Goal: Task Accomplishment & Management: Use online tool/utility

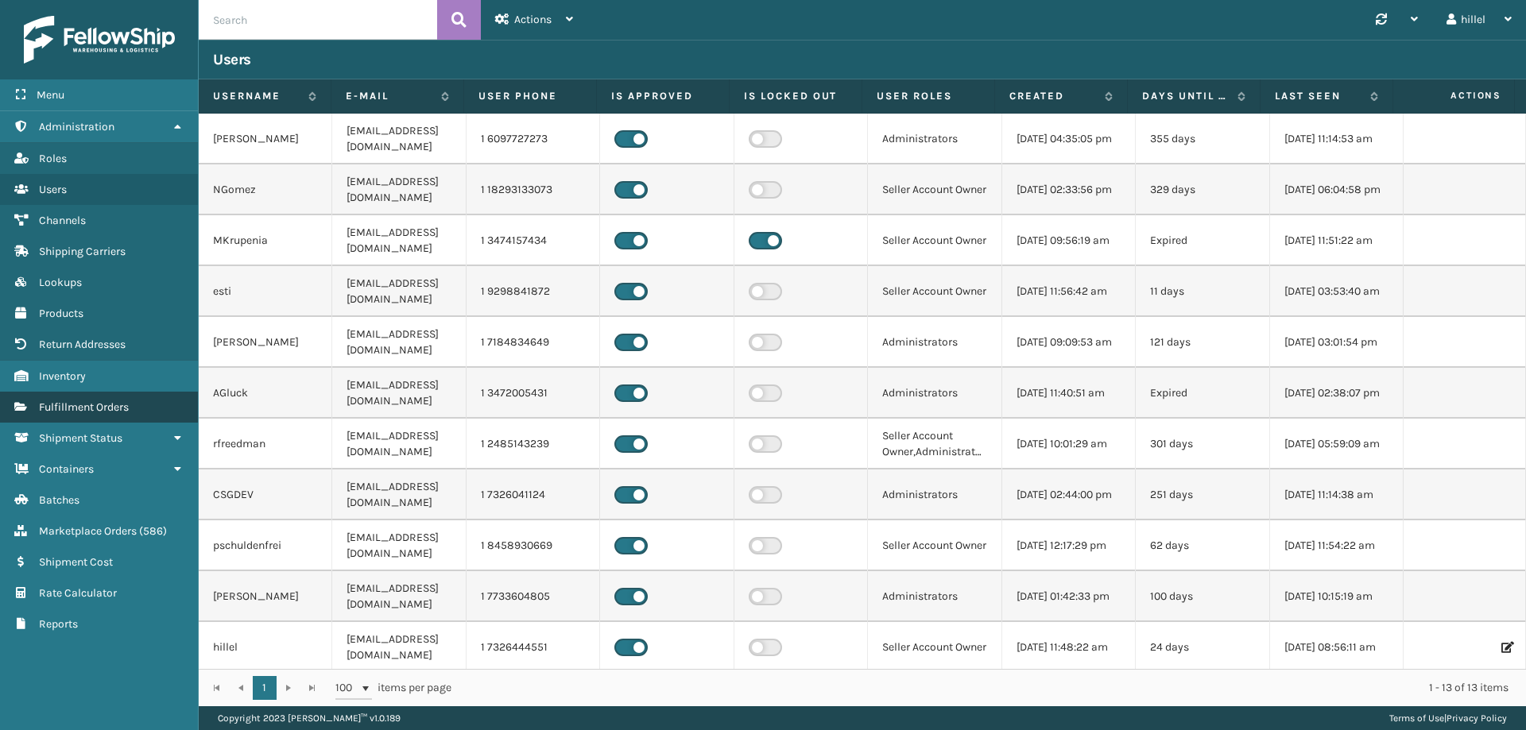
click at [54, 420] on link "Fulfillment Orders" at bounding box center [99, 407] width 198 height 31
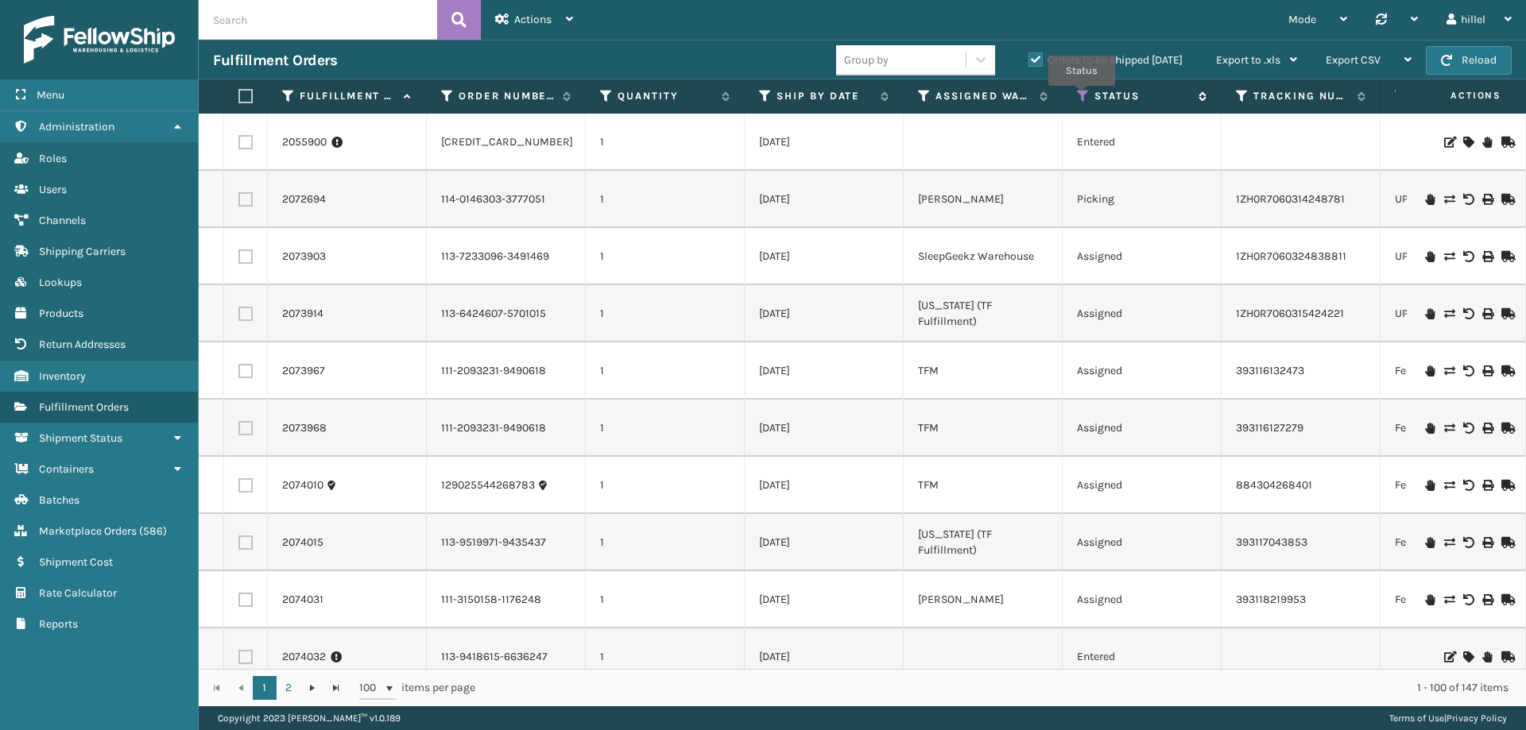
click at [1082, 97] on icon at bounding box center [1083, 96] width 13 height 14
click at [920, 95] on icon at bounding box center [924, 96] width 13 height 14
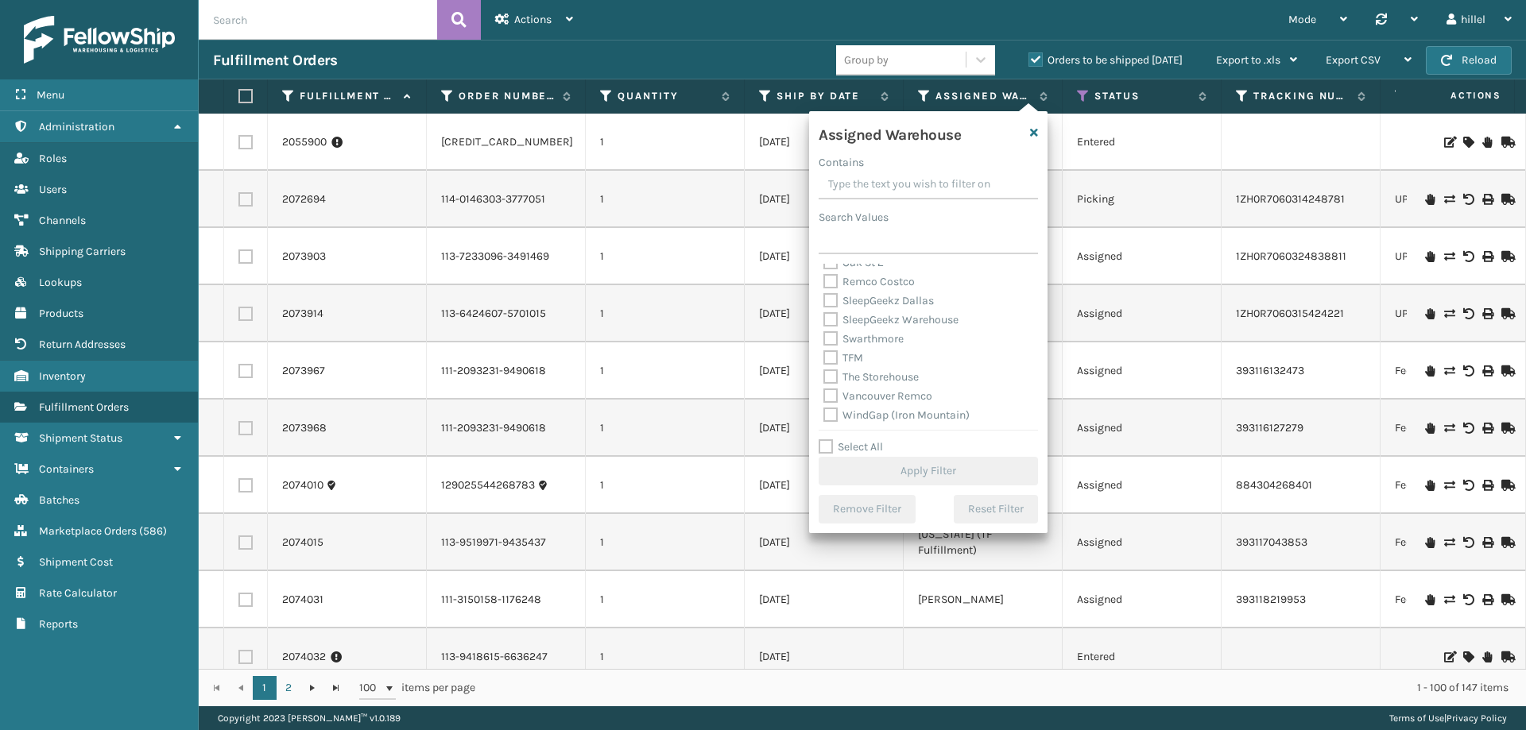
scroll to position [413, 0]
click at [856, 352] on label "TFM" at bounding box center [843, 356] width 40 height 14
click at [824, 352] on input "TFM" at bounding box center [823, 352] width 1 height 10
checkbox input "true"
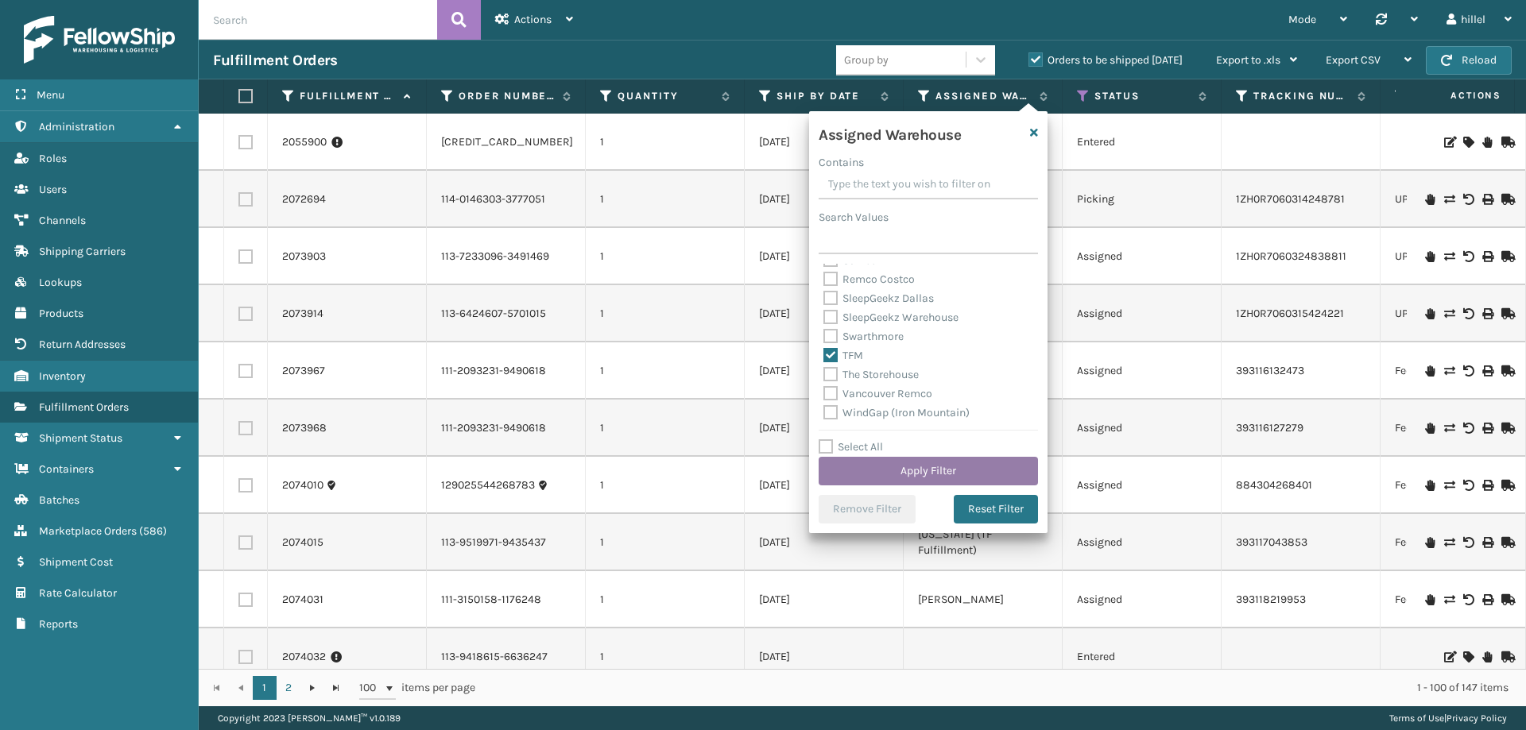
click at [922, 469] on button "Apply Filter" at bounding box center [928, 471] width 219 height 29
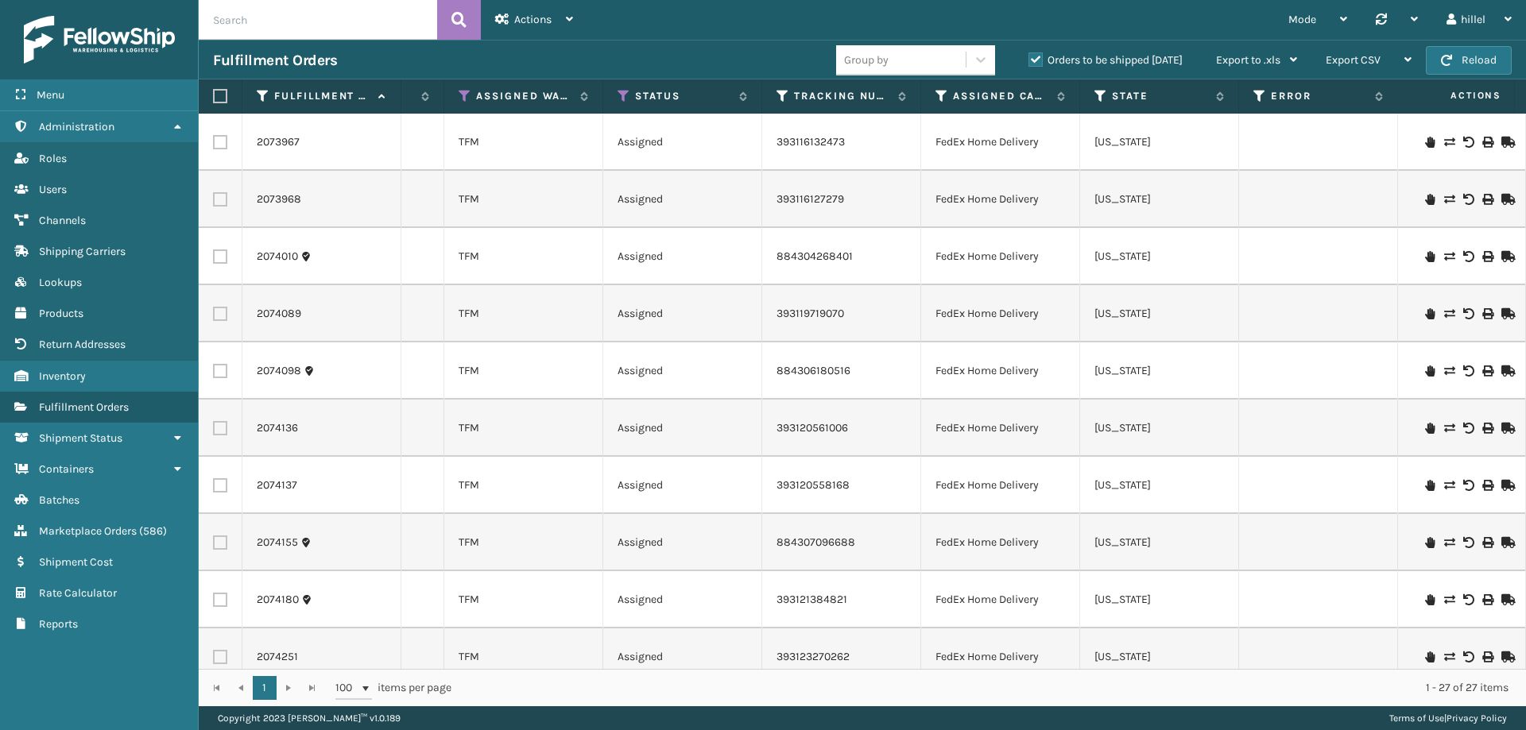
scroll to position [0, 444]
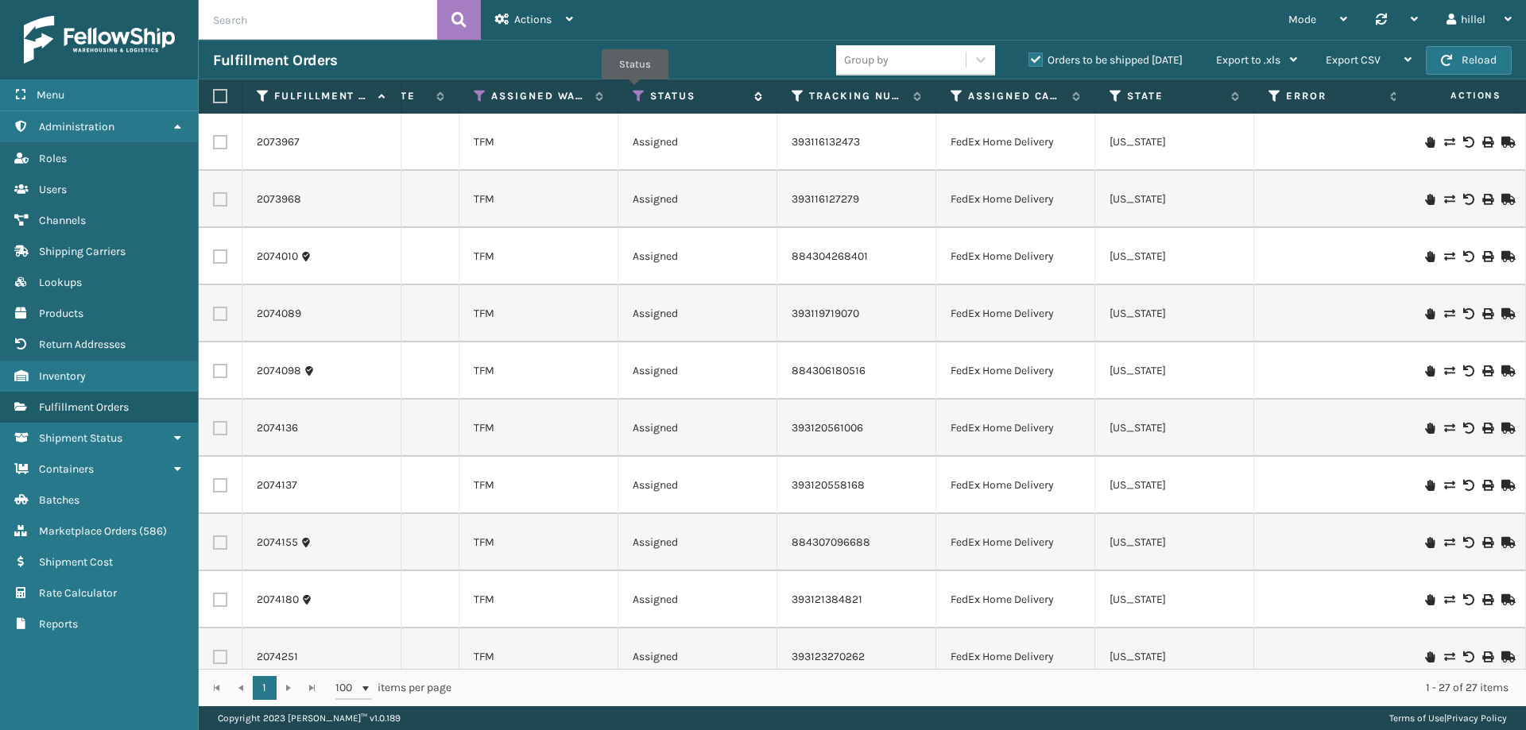
click at [635, 91] on icon at bounding box center [639, 96] width 13 height 14
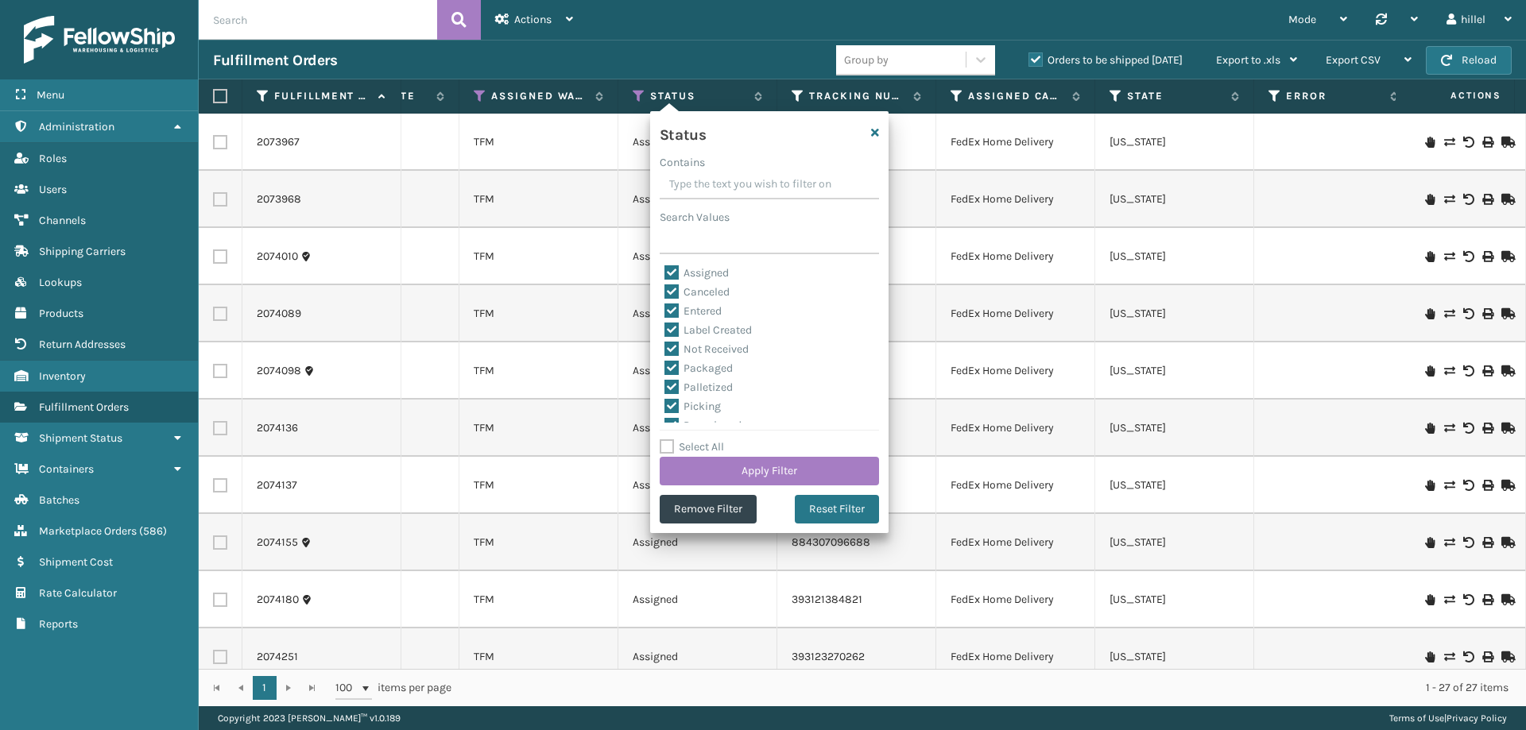
click at [686, 451] on label "Select All" at bounding box center [692, 447] width 64 height 14
click at [686, 440] on input "Select All" at bounding box center [779, 439] width 238 height 2
checkbox input "true"
click at [687, 443] on label "Select All" at bounding box center [692, 447] width 64 height 14
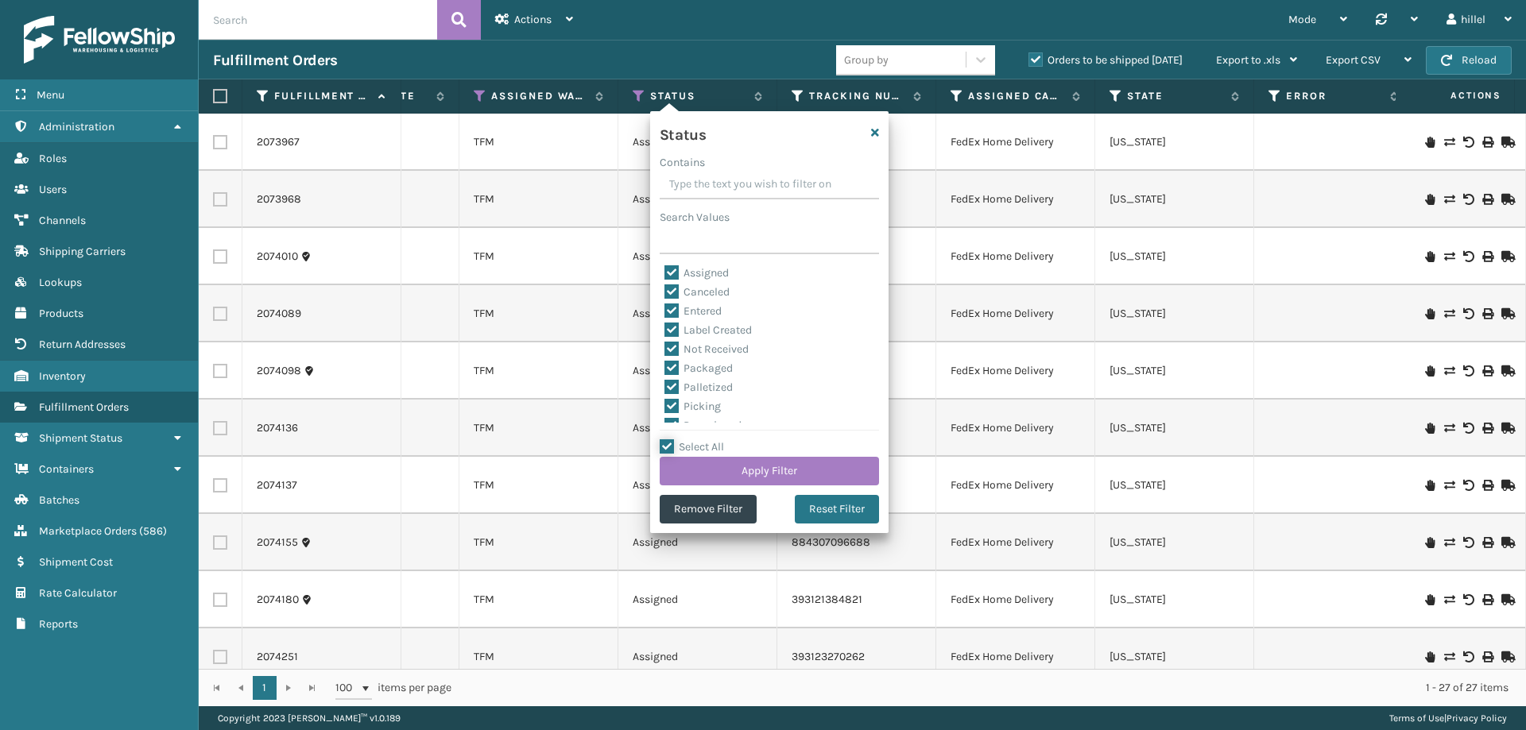
click at [687, 440] on input "Select All" at bounding box center [779, 439] width 238 height 2
checkbox input "false"
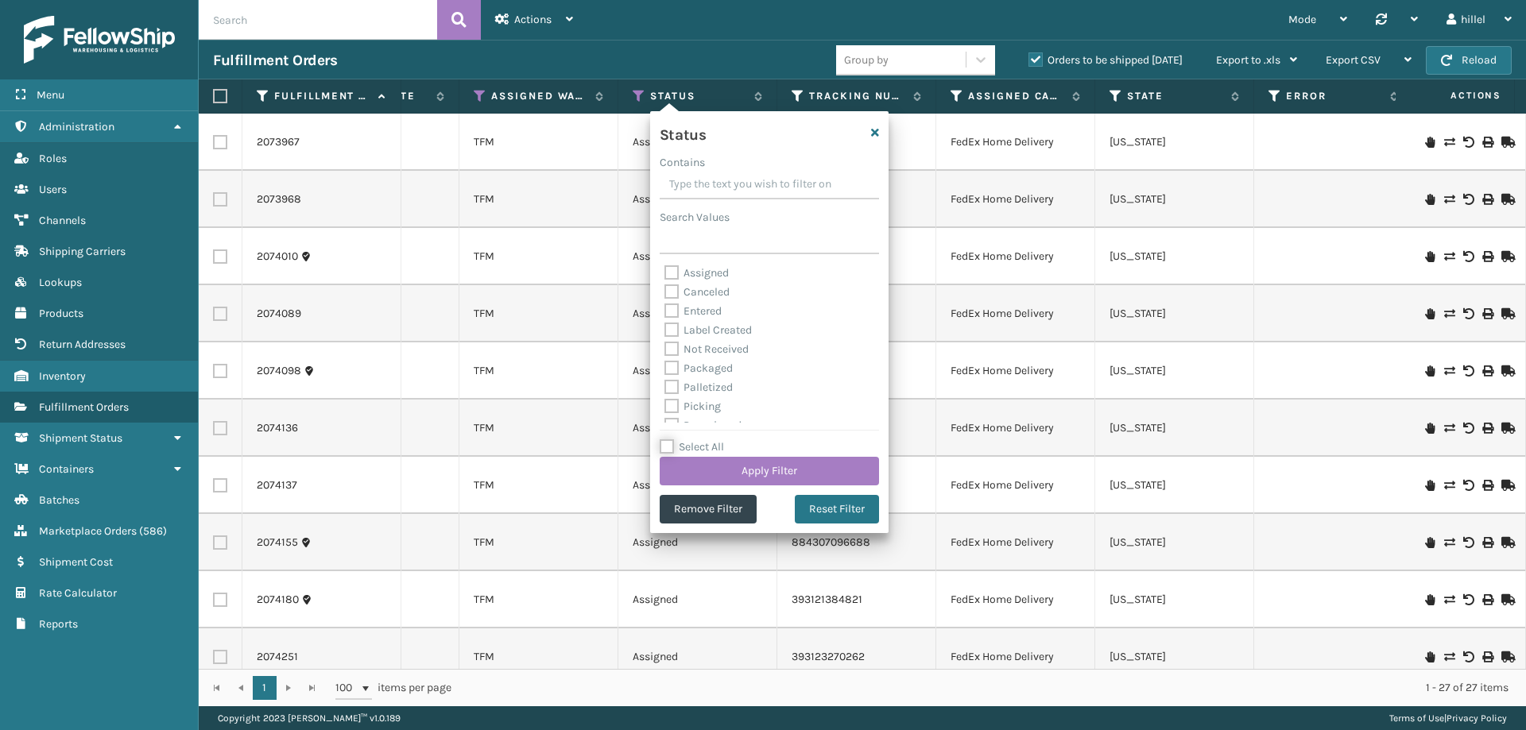
checkbox input "false"
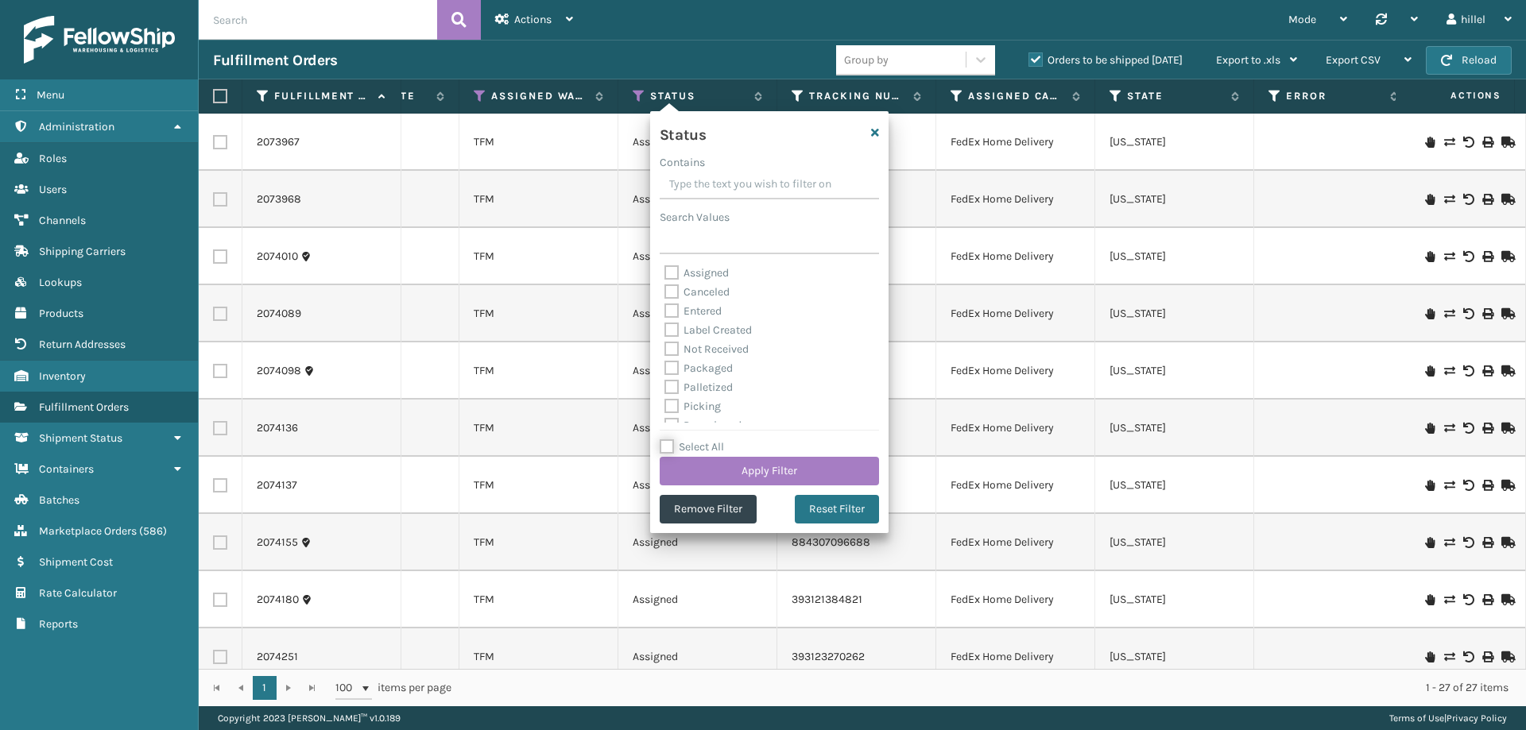
checkbox input "false"
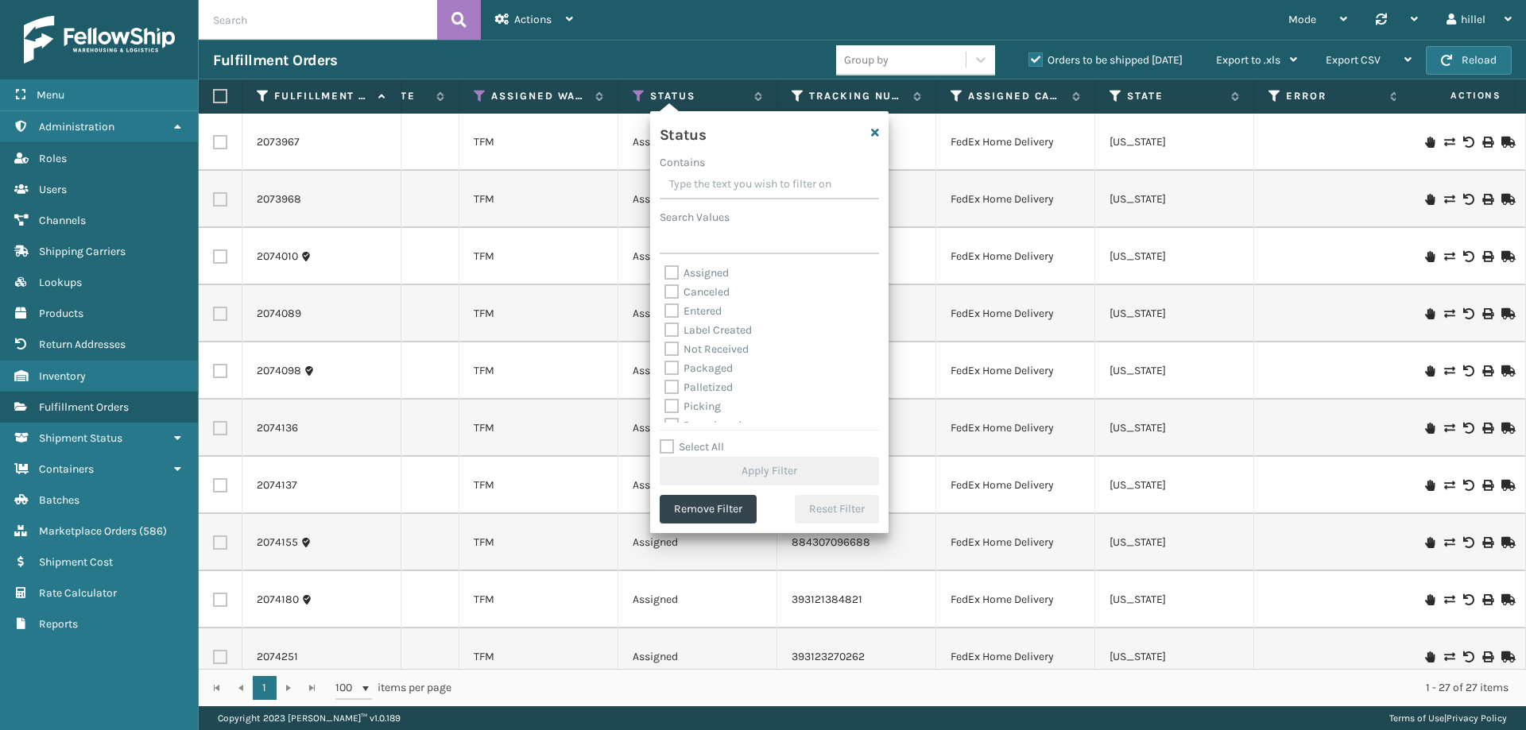
click at [711, 327] on label "Label Created" at bounding box center [708, 331] width 87 height 14
click at [665, 327] on input "Label Created" at bounding box center [665, 326] width 1 height 10
checkbox input "true"
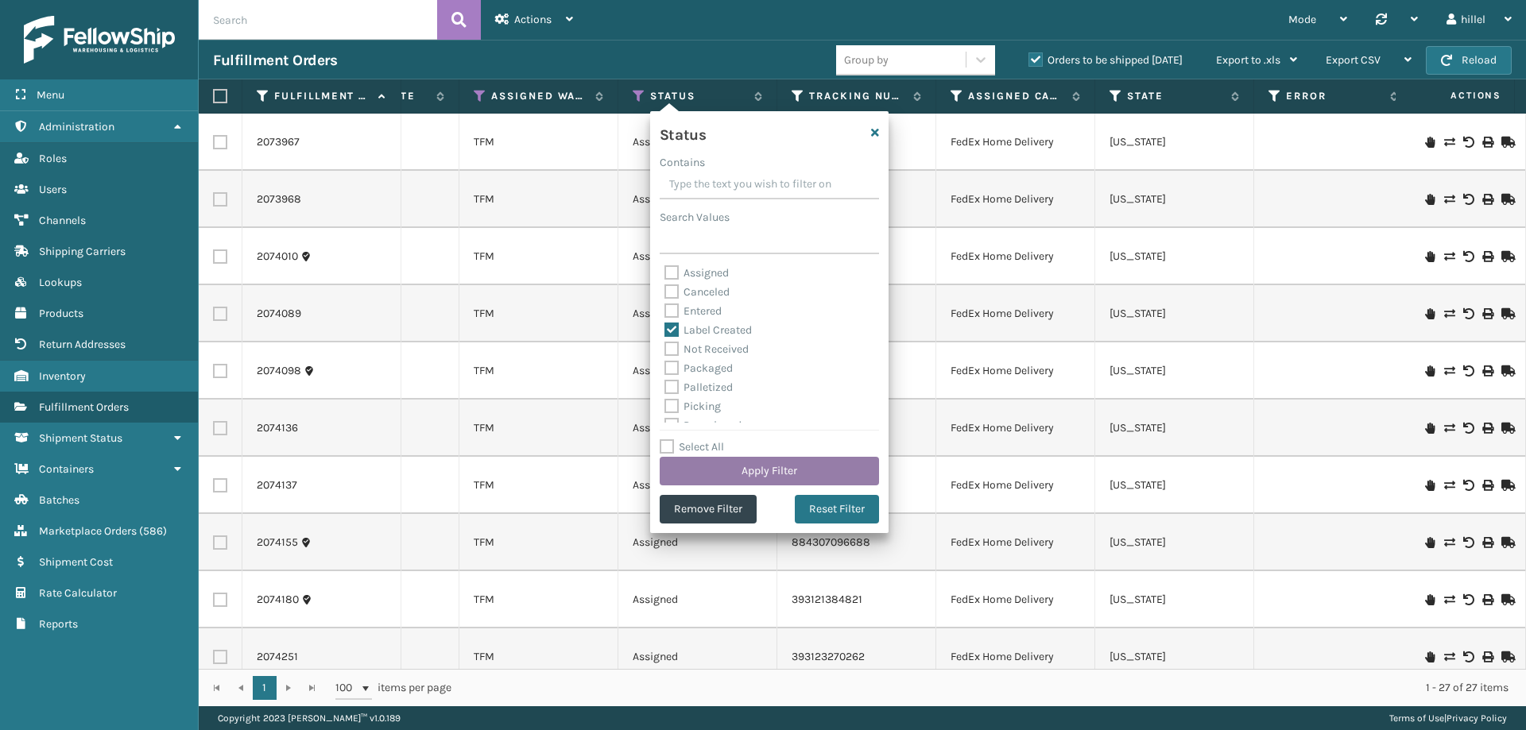
click at [766, 465] on button "Apply Filter" at bounding box center [769, 471] width 219 height 29
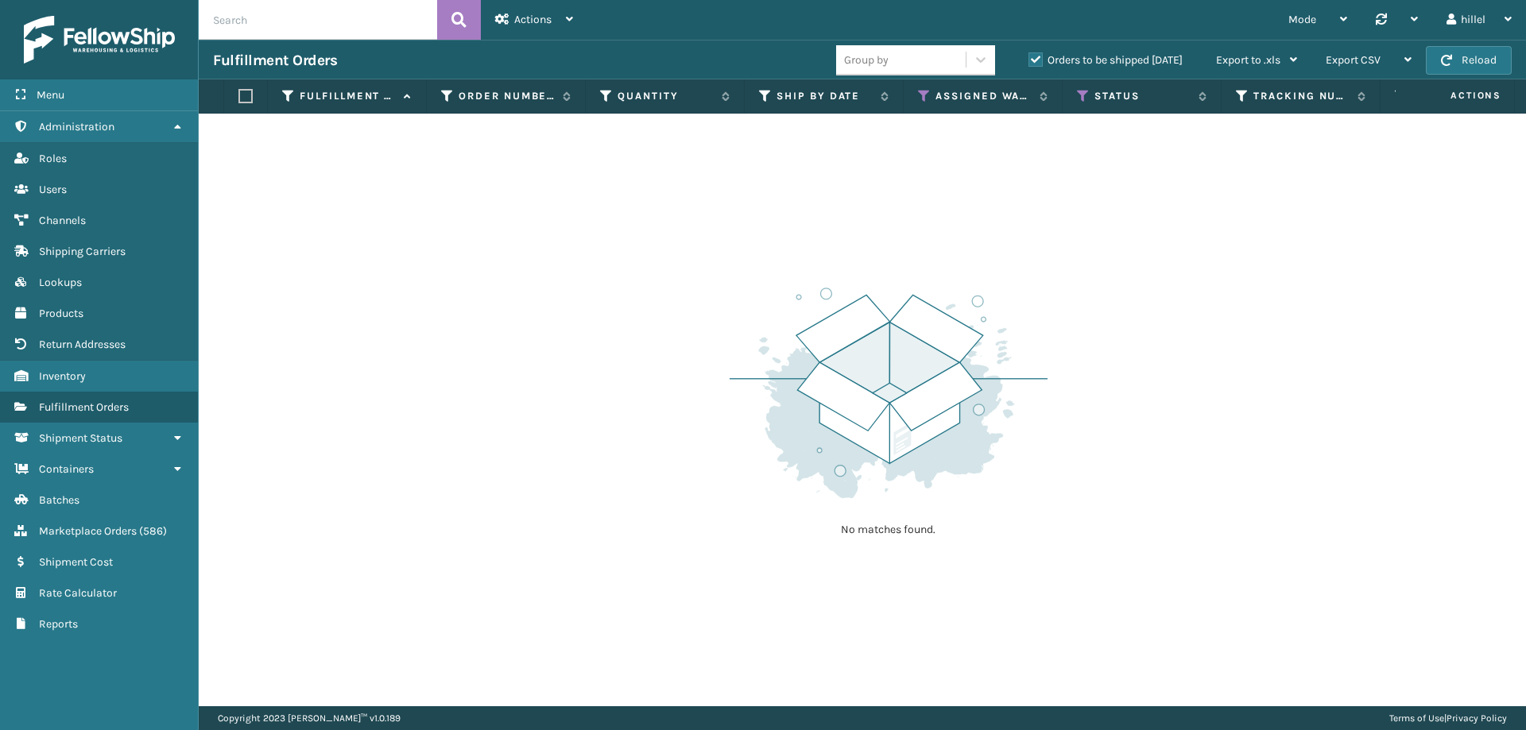
click at [1042, 65] on label "Orders to be shipped [DATE]" at bounding box center [1106, 60] width 154 height 14
click at [1029, 61] on input "Orders to be shipped [DATE]" at bounding box center [1029, 56] width 1 height 10
click at [1083, 95] on icon at bounding box center [1083, 96] width 13 height 14
click at [925, 95] on icon at bounding box center [924, 96] width 13 height 14
click at [617, 437] on div "No matches found." at bounding box center [862, 410] width 1327 height 593
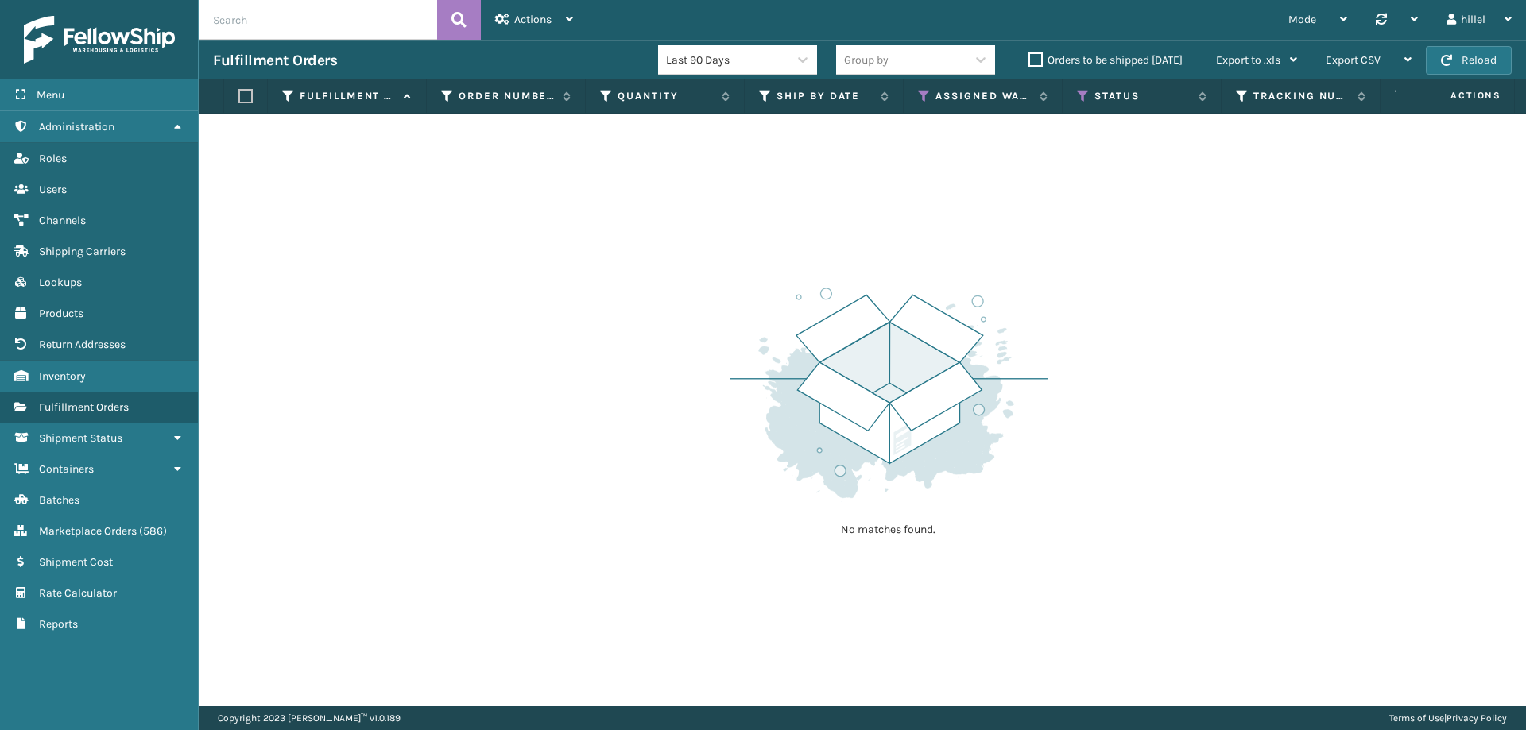
scroll to position [0, 0]
click at [104, 384] on link "Inventory" at bounding box center [99, 376] width 198 height 31
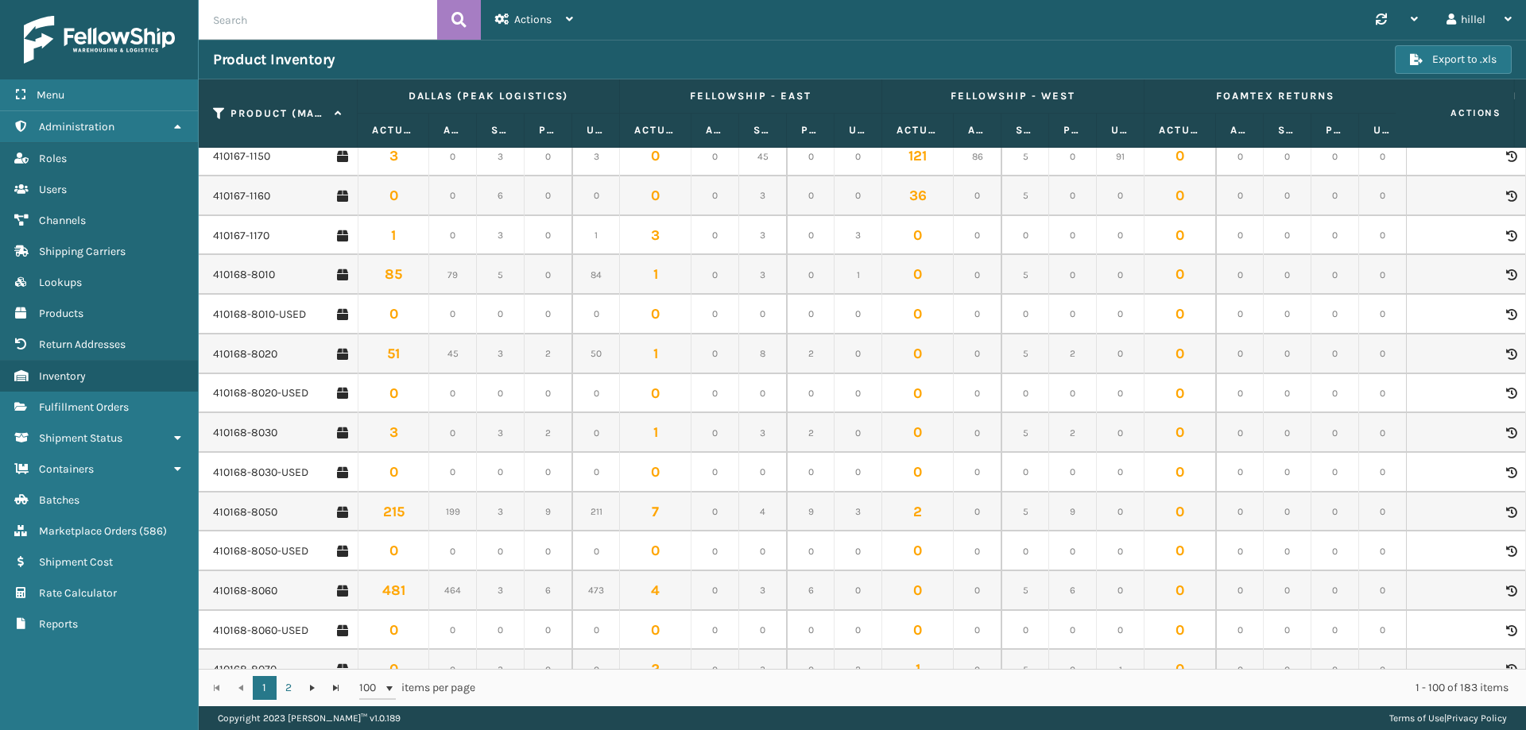
click at [271, 521] on td "410168-8050" at bounding box center [278, 513] width 159 height 40
click at [271, 517] on link "410168-8050" at bounding box center [245, 513] width 64 height 16
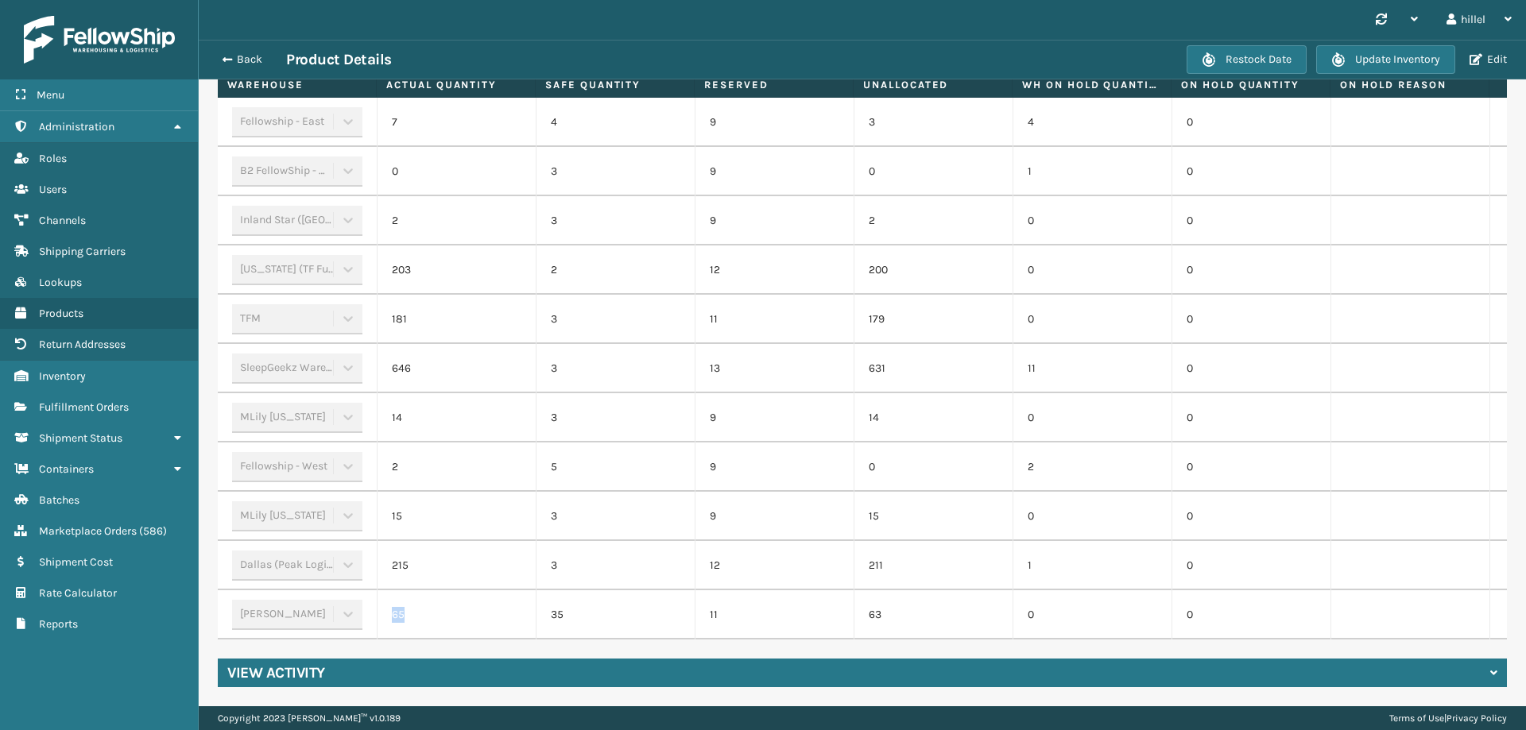
drag, startPoint x: 409, startPoint y: 603, endPoint x: 387, endPoint y: 603, distance: 21.5
click at [387, 603] on td "65" at bounding box center [456, 615] width 159 height 49
click at [452, 605] on td "65" at bounding box center [456, 615] width 159 height 49
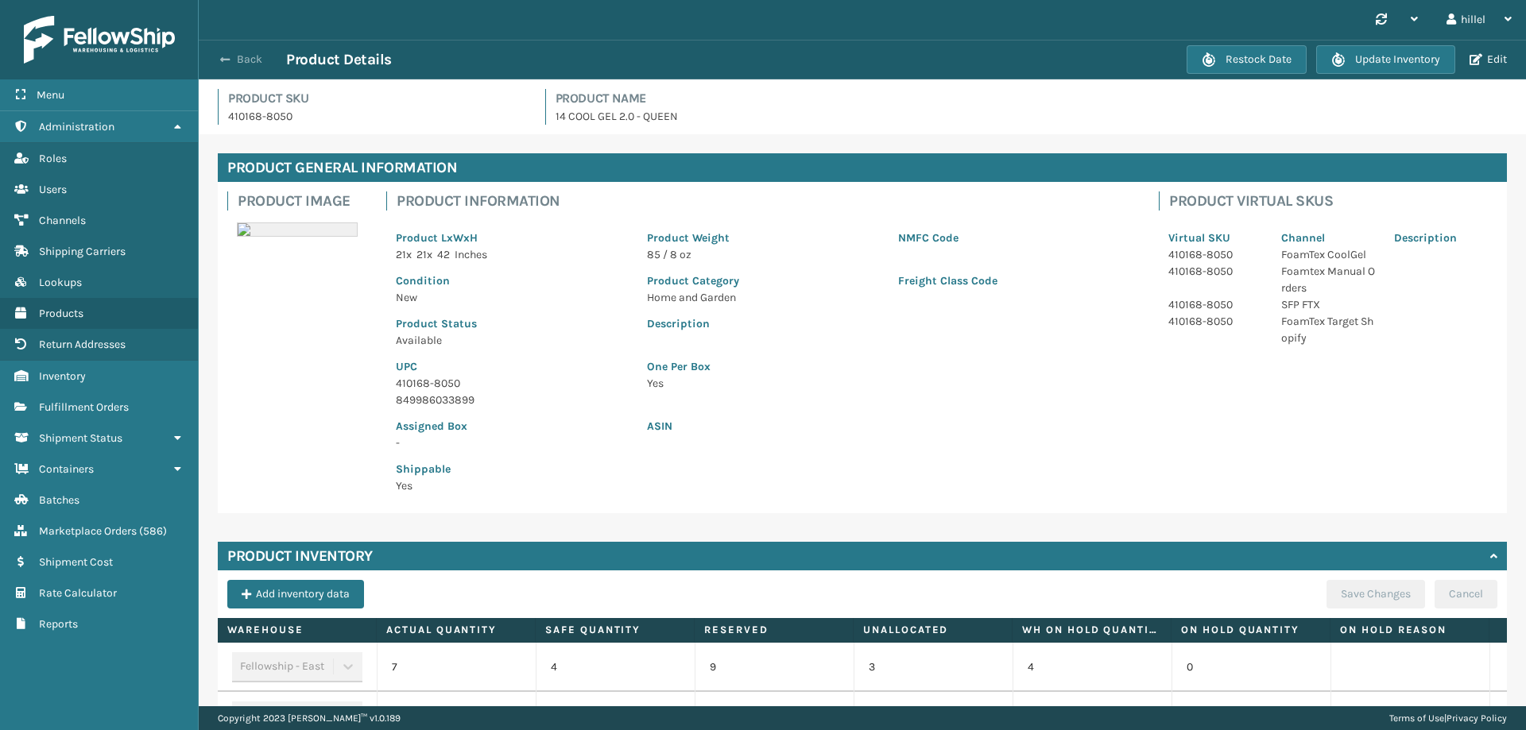
click at [224, 62] on span "button" at bounding box center [225, 59] width 10 height 11
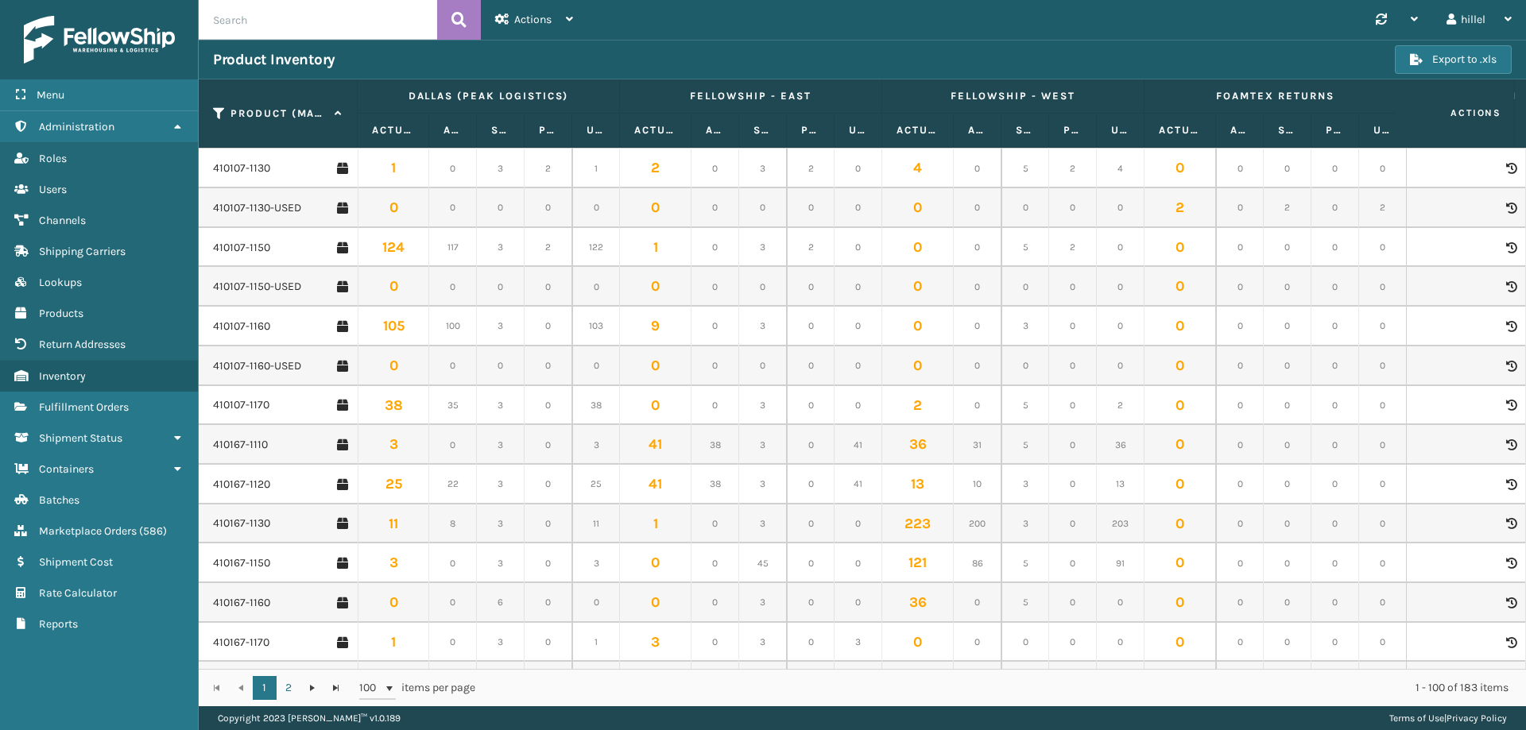
scroll to position [1749, 0]
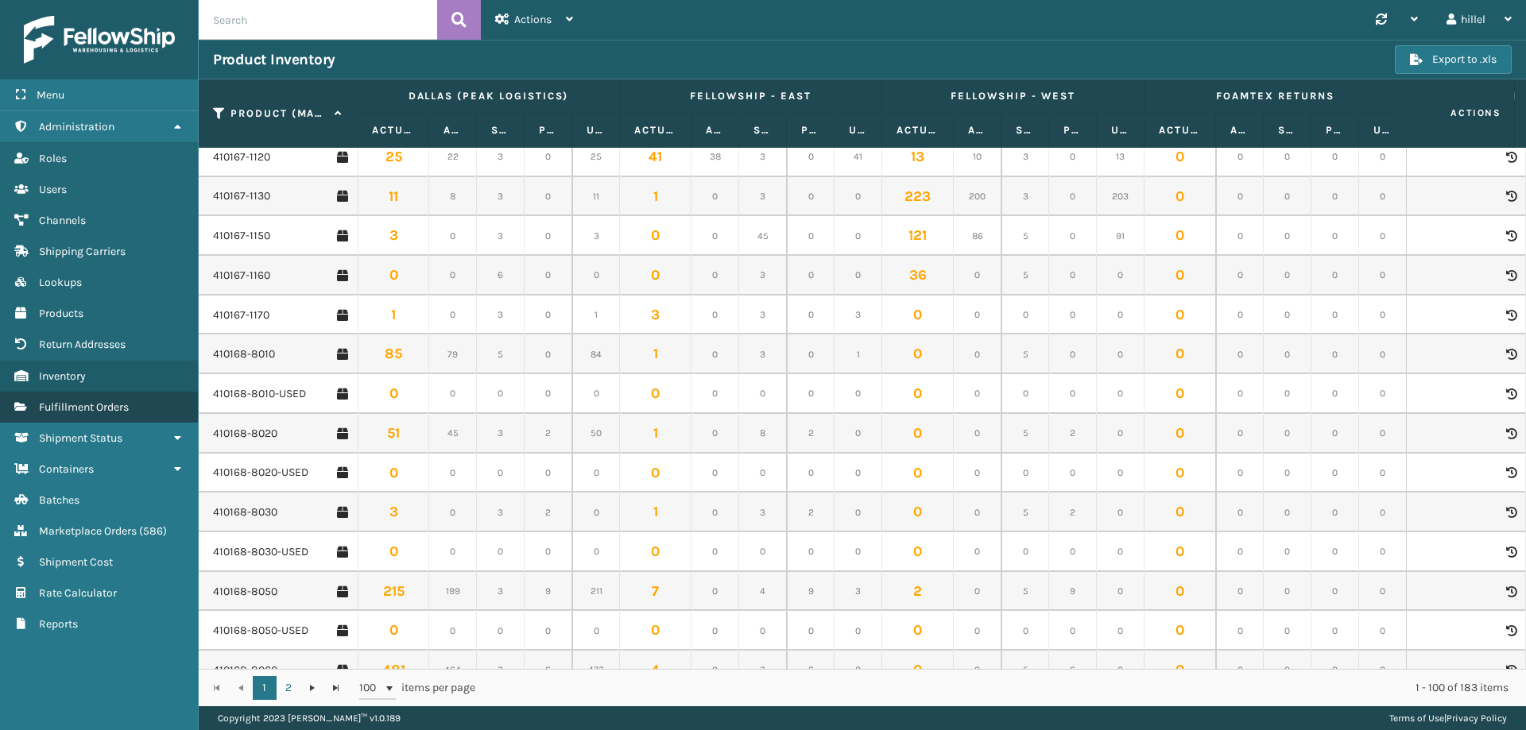
click at [115, 409] on span "Fulfillment Orders" at bounding box center [84, 408] width 90 height 14
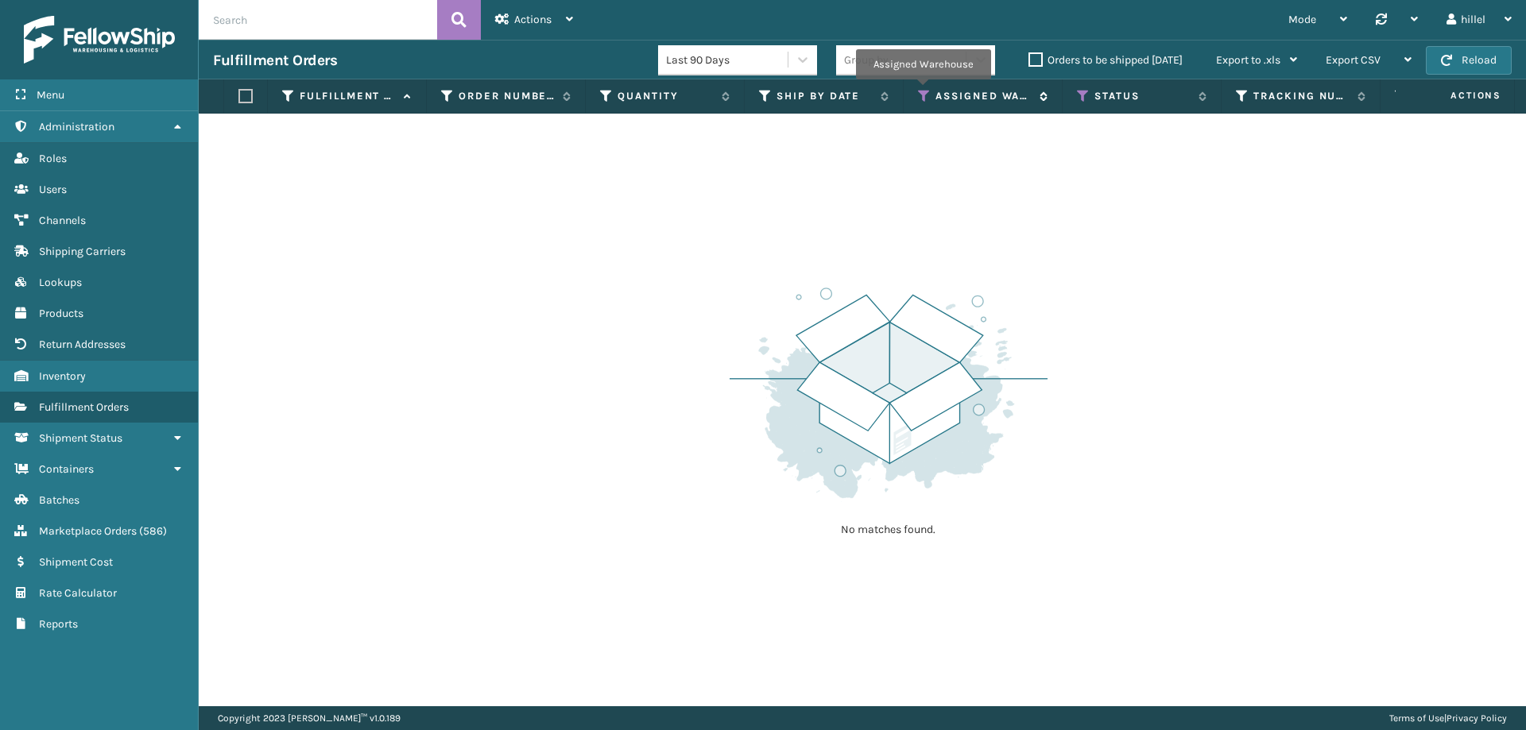
click at [924, 91] on icon at bounding box center [924, 96] width 13 height 14
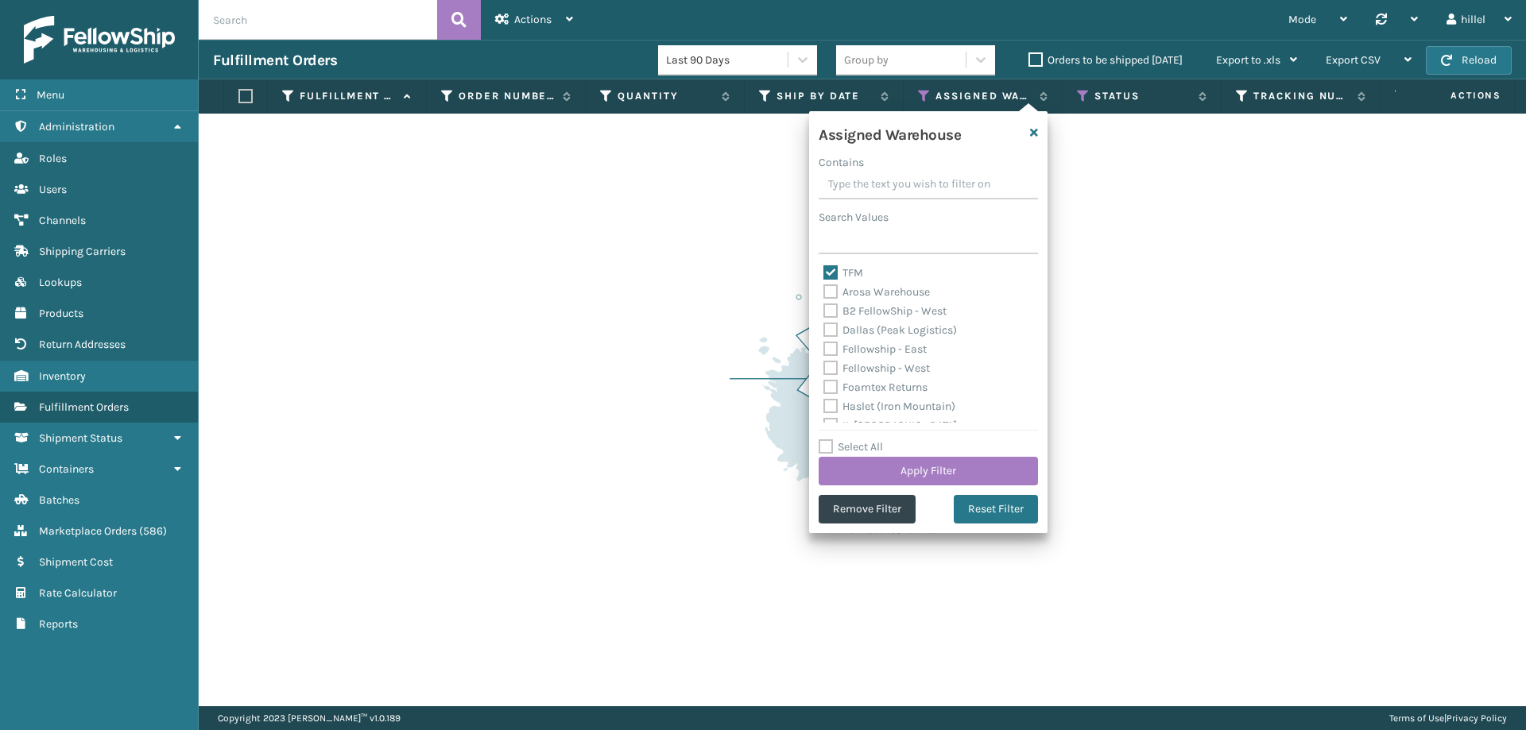
click at [701, 276] on div "No matches found." at bounding box center [862, 410] width 1327 height 593
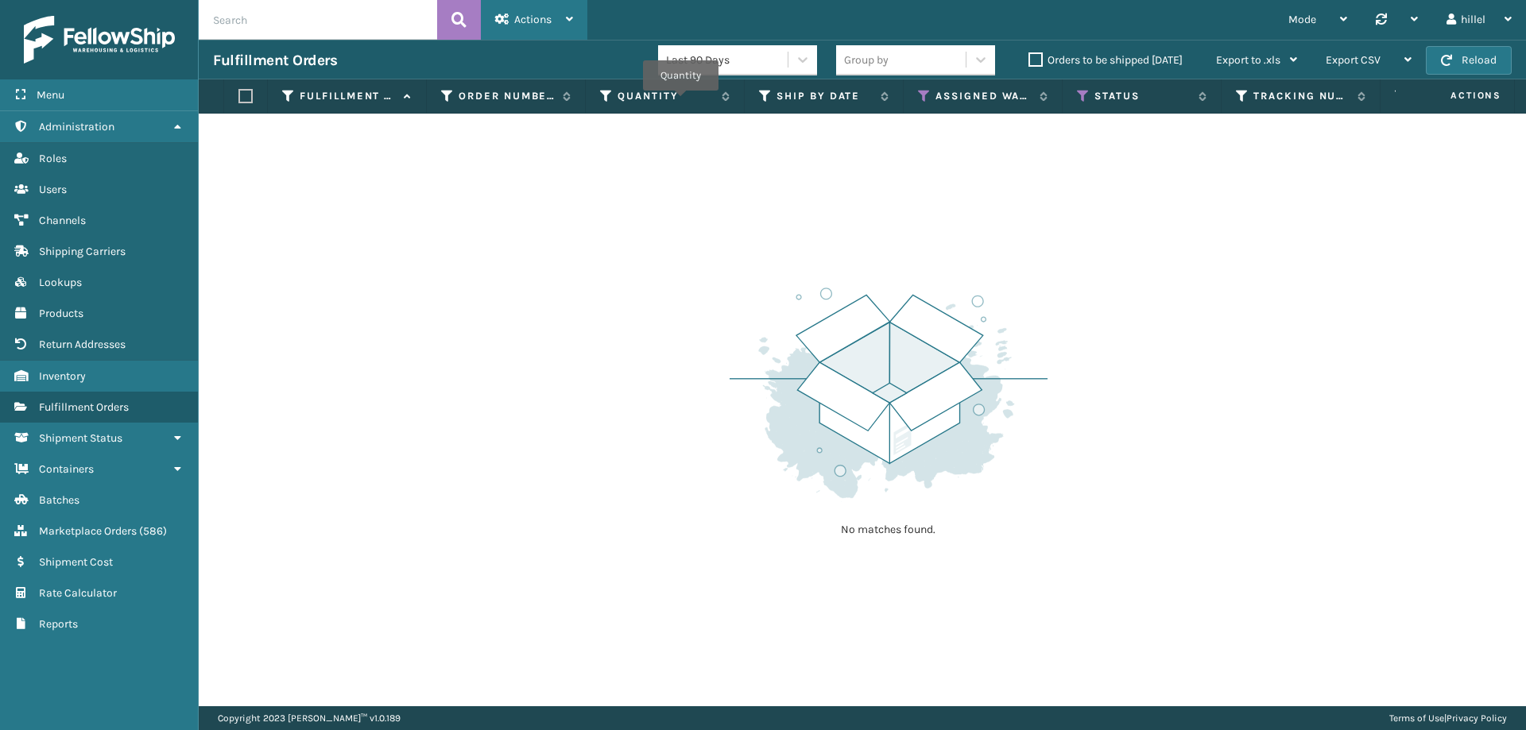
click at [551, 29] on div "Actions" at bounding box center [534, 20] width 78 height 40
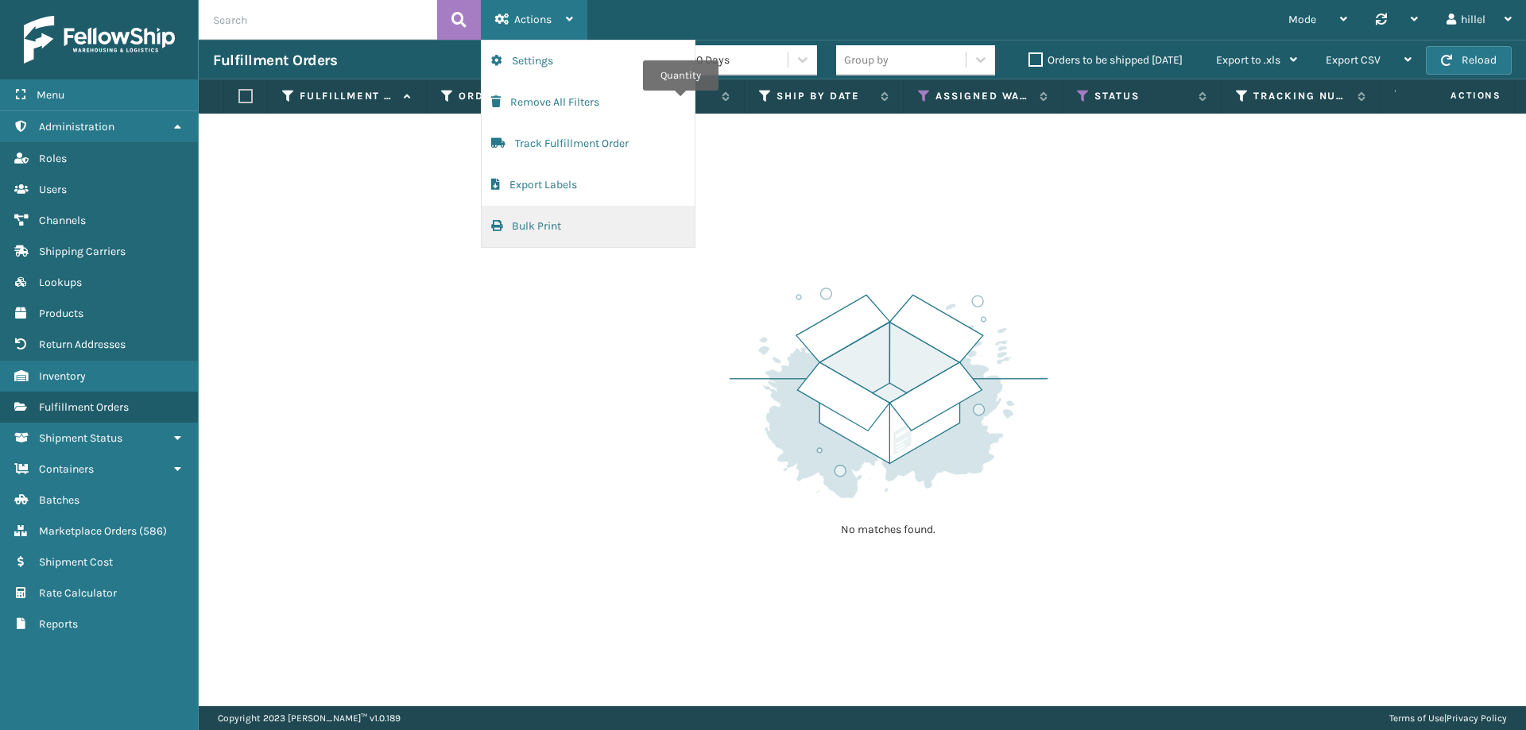
click at [534, 217] on button "Bulk Print" at bounding box center [588, 226] width 213 height 41
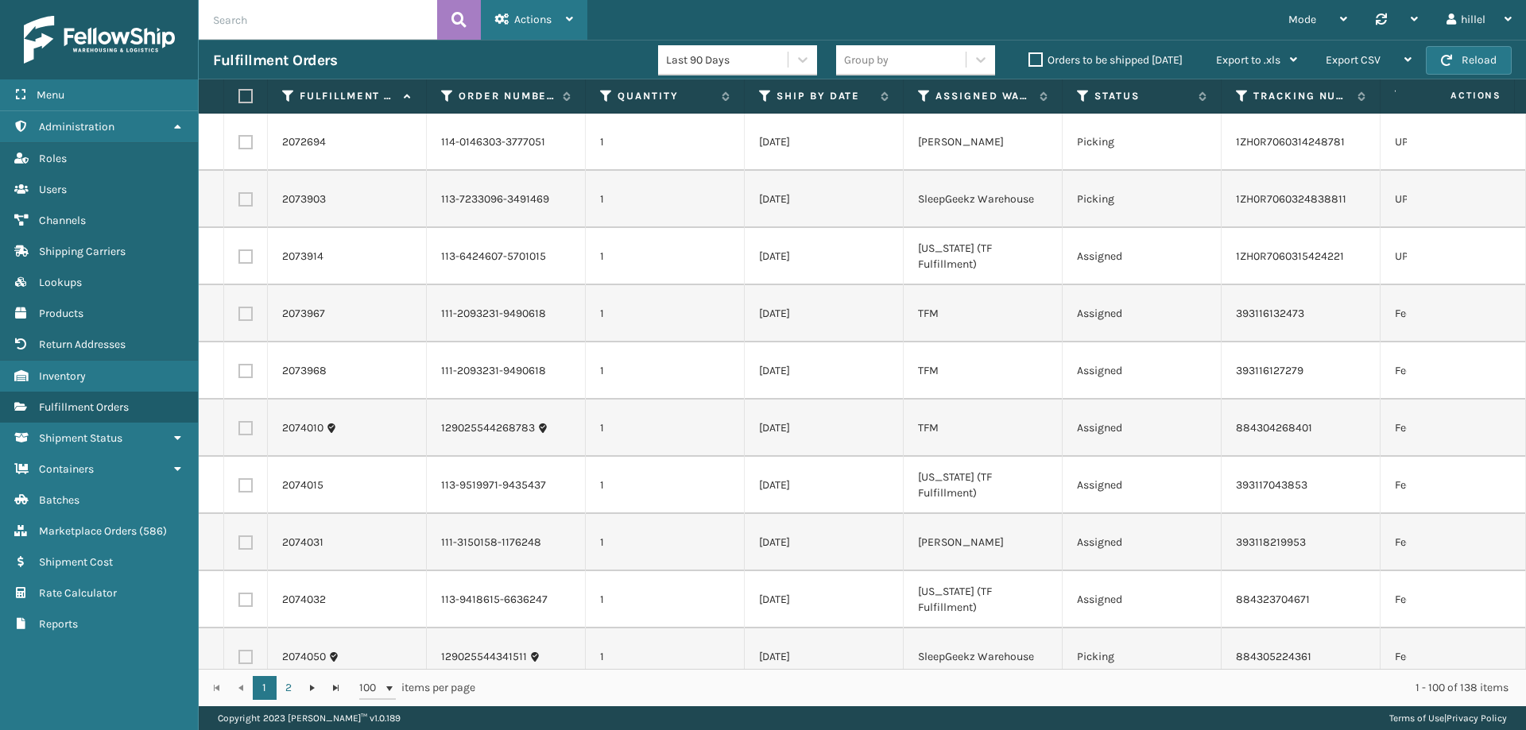
click at [551, 23] on span "Actions" at bounding box center [532, 20] width 37 height 14
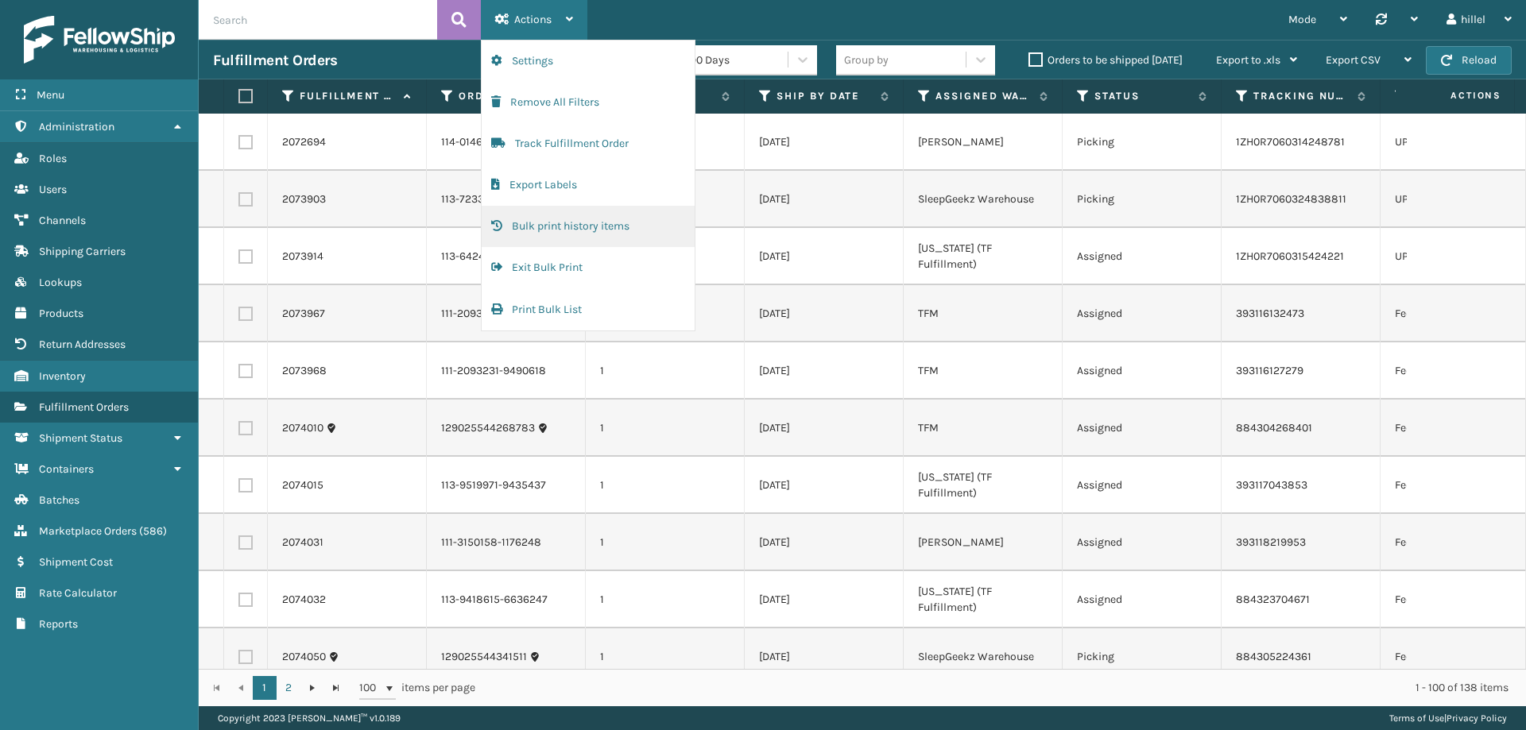
click at [576, 223] on button "Bulk print history items" at bounding box center [588, 226] width 213 height 41
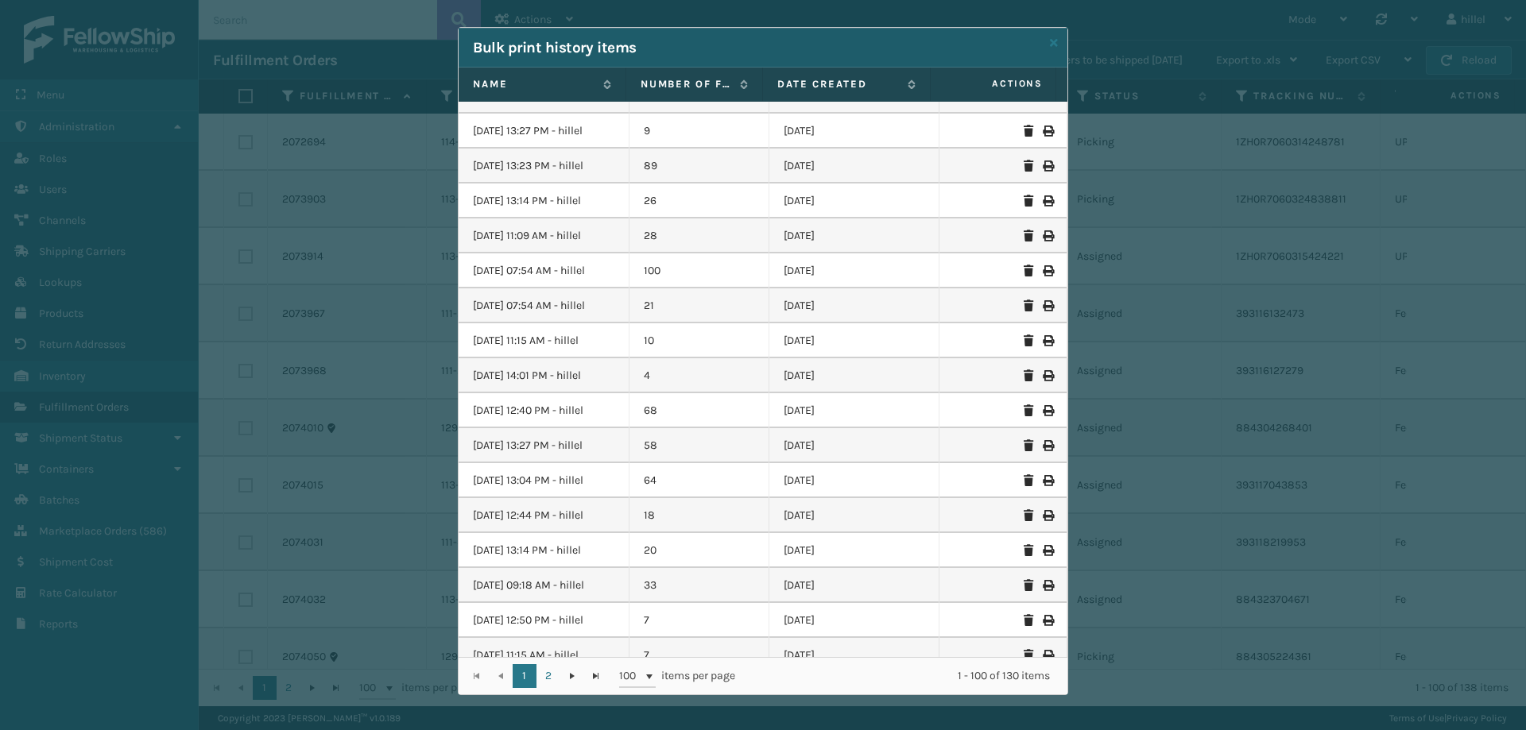
scroll to position [14, 0]
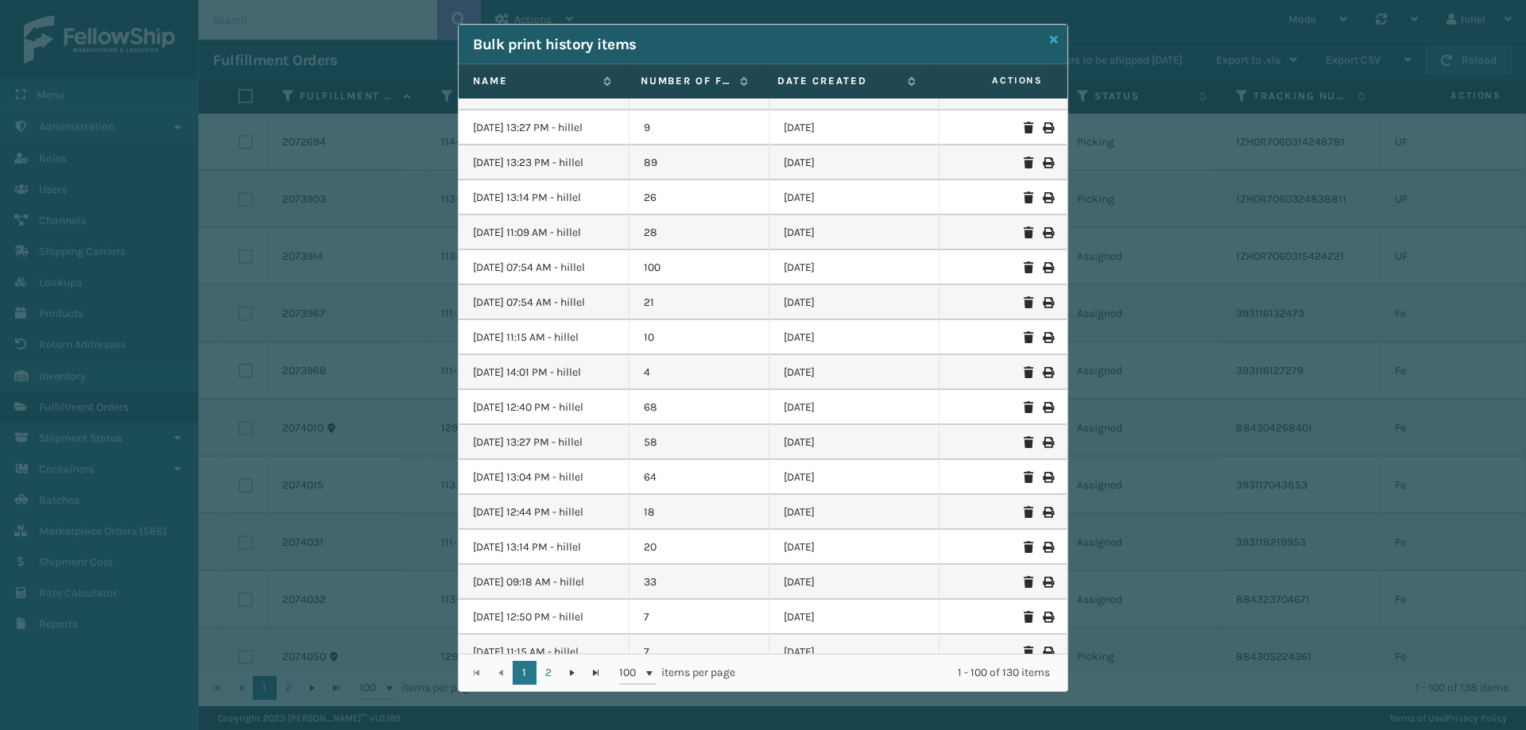
click at [1050, 36] on icon at bounding box center [1054, 39] width 8 height 11
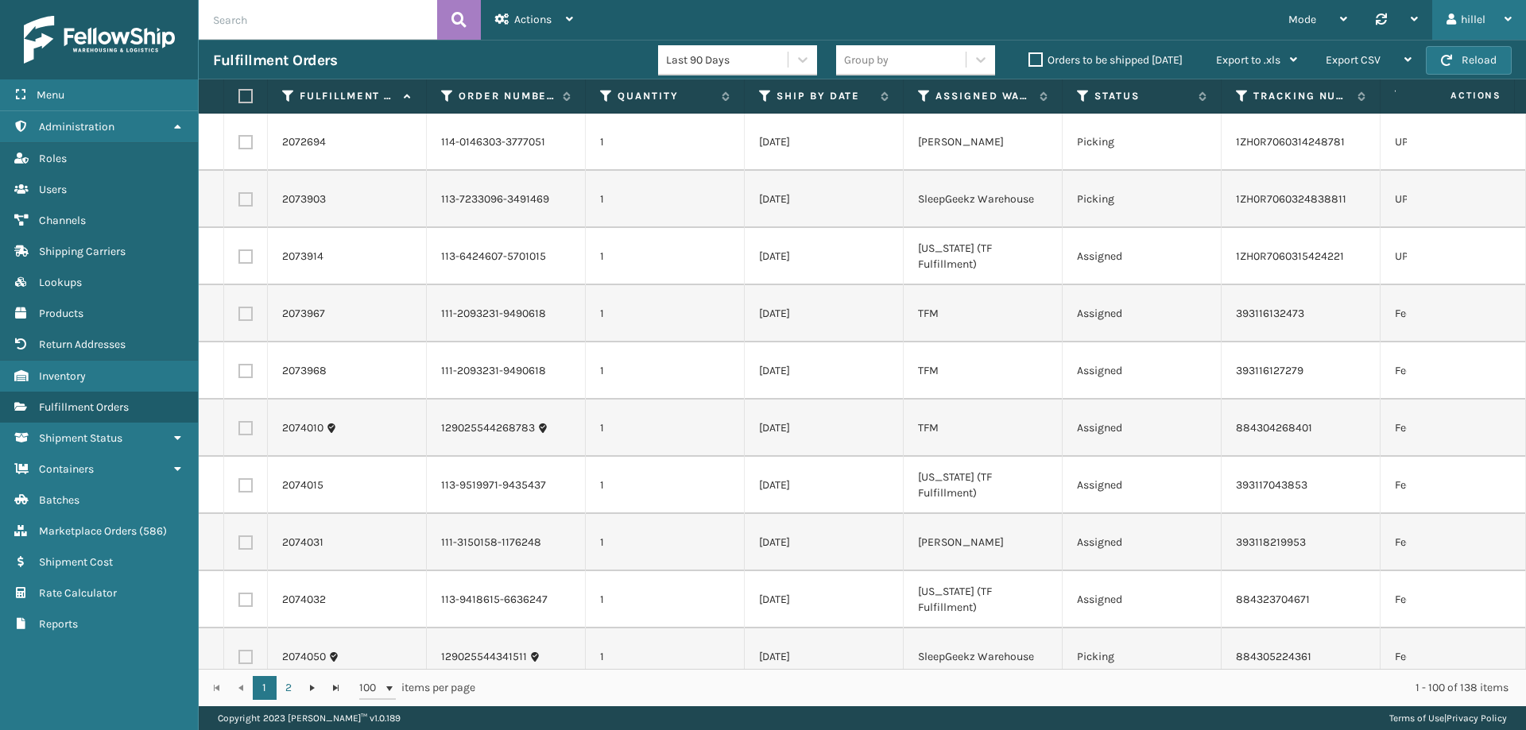
click at [1482, 14] on div "hillel" at bounding box center [1479, 20] width 65 height 40
click at [1363, 40] on div "Log Out" at bounding box center [1419, 62] width 215 height 45
click at [1489, 13] on div "hillel" at bounding box center [1479, 20] width 65 height 40
click at [1396, 62] on li "Log Out" at bounding box center [1418, 62] width 213 height 43
